Goal: Information Seeking & Learning: Learn about a topic

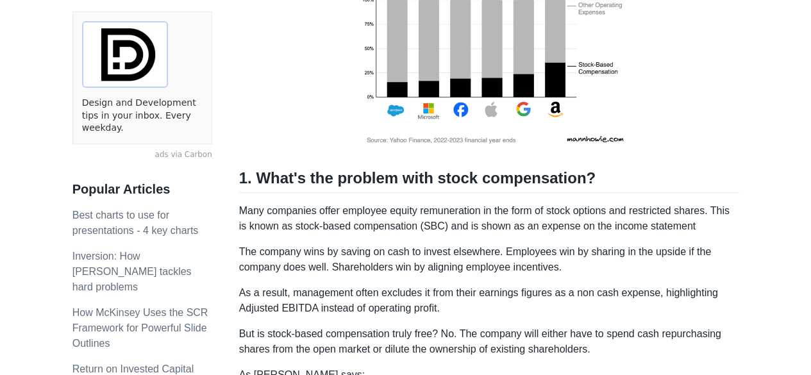
scroll to position [320, 0]
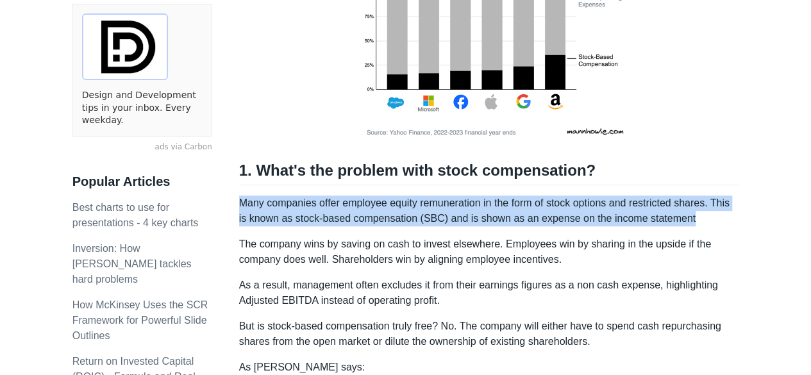
drag, startPoint x: 243, startPoint y: 203, endPoint x: 751, endPoint y: 224, distance: 508.7
copy p "Many companies offer employee equity remuneration in the form of stock options …"
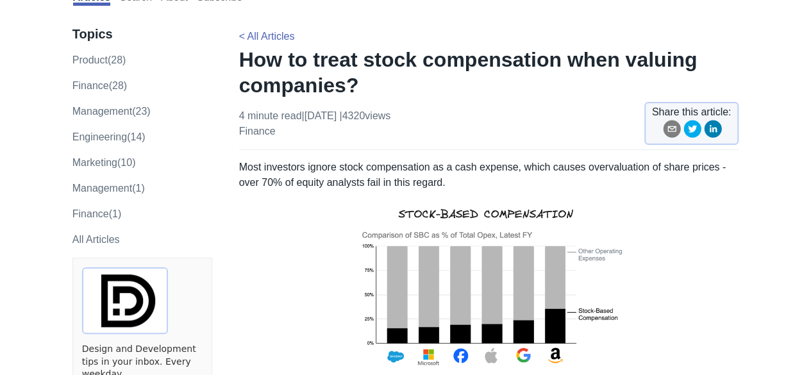
scroll to position [0, 0]
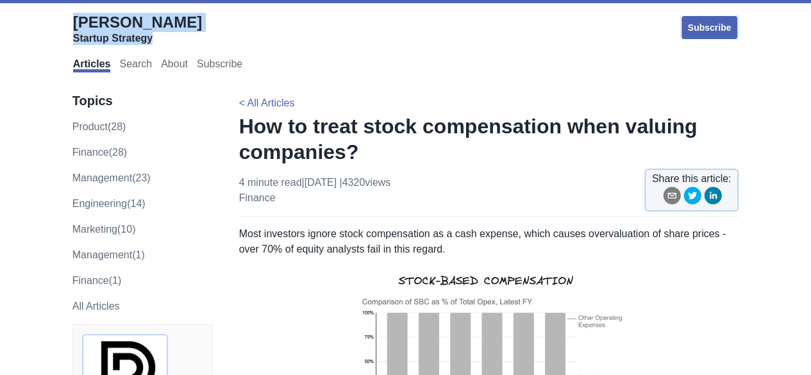
drag, startPoint x: 71, startPoint y: 19, endPoint x: 167, endPoint y: 21, distance: 96.2
click at [164, 19] on div "[PERSON_NAME] Startup Strategy Subscribe Articles Search About Subscribe" at bounding box center [405, 41] width 784 height 71
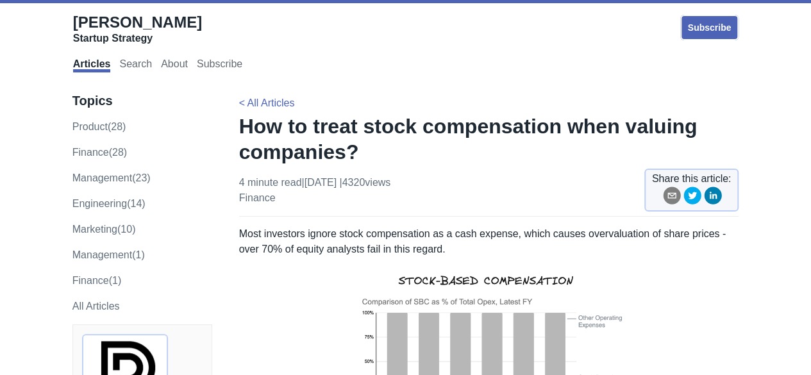
click at [172, 28] on div "[PERSON_NAME] Startup Strategy" at bounding box center [184, 32] width 222 height 38
drag, startPoint x: 160, startPoint y: 19, endPoint x: 67, endPoint y: 17, distance: 93.0
click at [67, 17] on div "[PERSON_NAME] Startup Strategy Subscribe Articles Search About Subscribe" at bounding box center [405, 41] width 784 height 71
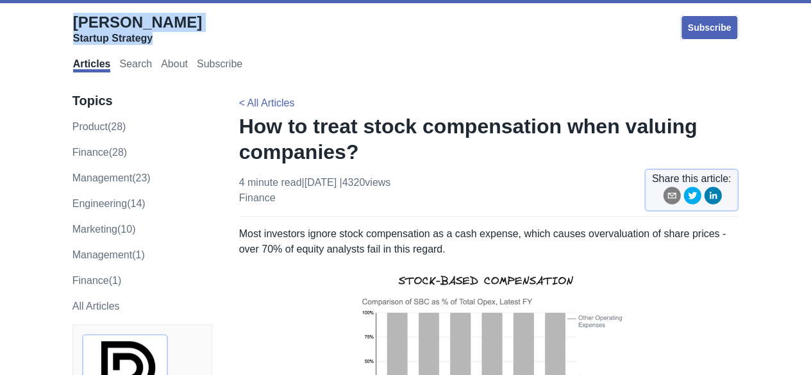
drag, startPoint x: 176, startPoint y: 17, endPoint x: 76, endPoint y: 19, distance: 99.4
click at [76, 19] on div "[PERSON_NAME] Startup Strategy" at bounding box center [184, 32] width 222 height 38
copy link "[PERSON_NAME] Startup Strategy"
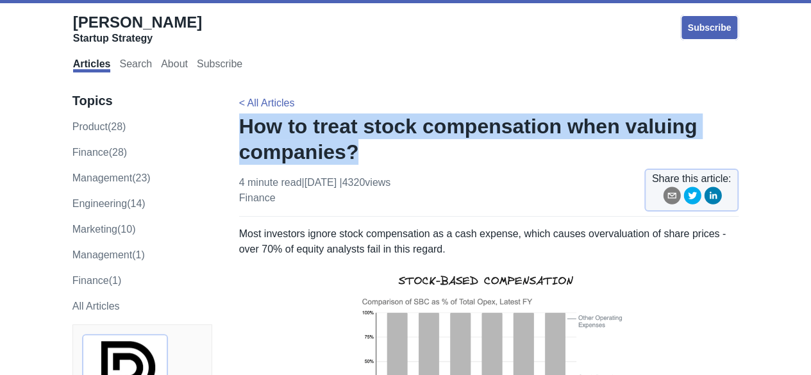
drag, startPoint x: 240, startPoint y: 131, endPoint x: 349, endPoint y: 151, distance: 110.8
click at [349, 151] on h1 "How to treat stock compensation when valuing companies?" at bounding box center [489, 138] width 500 height 51
copy h1 "How to treat stock compensation when valuing companies?"
click at [349, 151] on h1 "How to treat stock compensation when valuing companies?" at bounding box center [489, 138] width 500 height 51
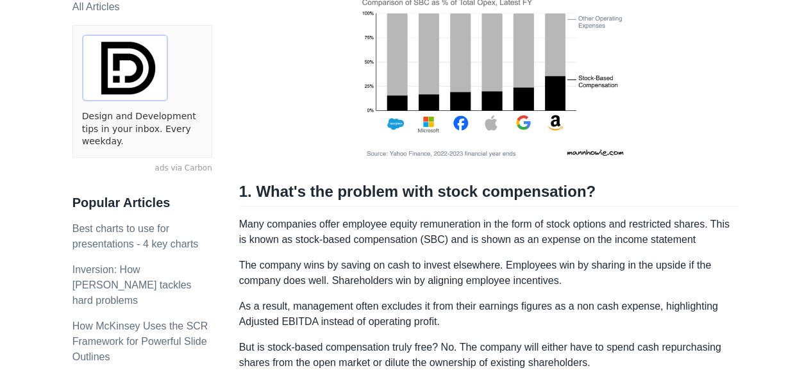
scroll to position [385, 0]
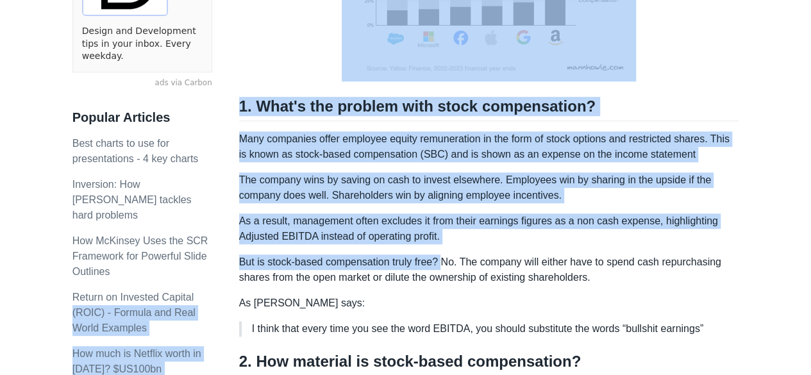
drag, startPoint x: 231, startPoint y: 263, endPoint x: 441, endPoint y: 263, distance: 210.2
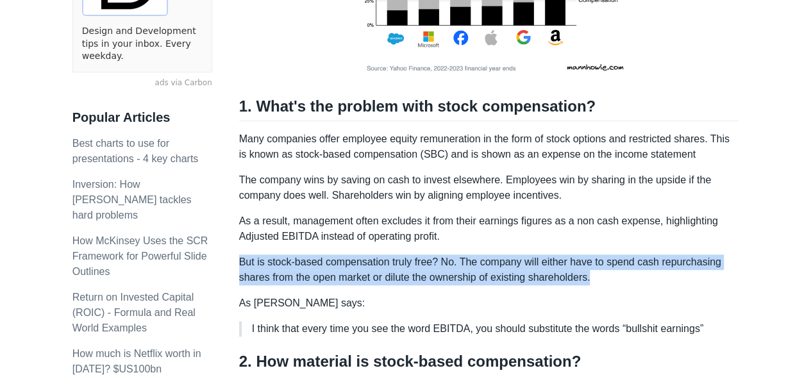
drag, startPoint x: 596, startPoint y: 274, endPoint x: 240, endPoint y: 267, distance: 355.8
click at [240, 267] on p "But is stock-based compensation truly free? No. The company will either have to…" at bounding box center [489, 269] width 500 height 31
copy p "But is stock-based compensation truly free? No. The company will either have to…"
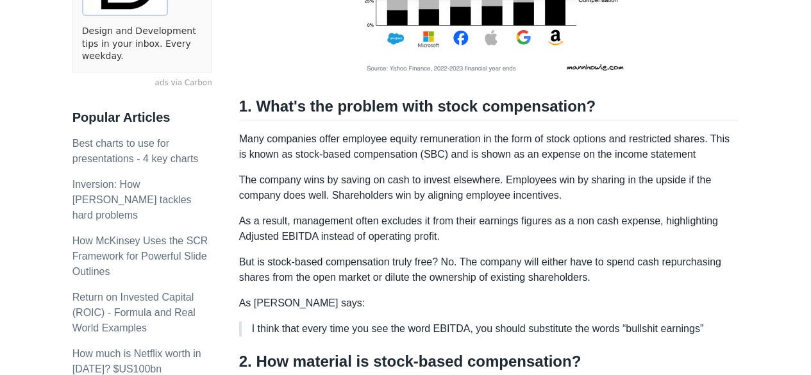
click at [391, 304] on p "As [PERSON_NAME] says:" at bounding box center [489, 302] width 500 height 15
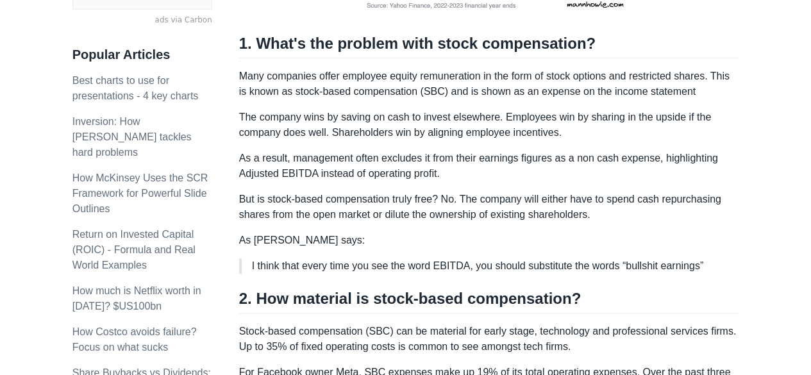
scroll to position [449, 0]
